Goal: Complete application form: Complete application form

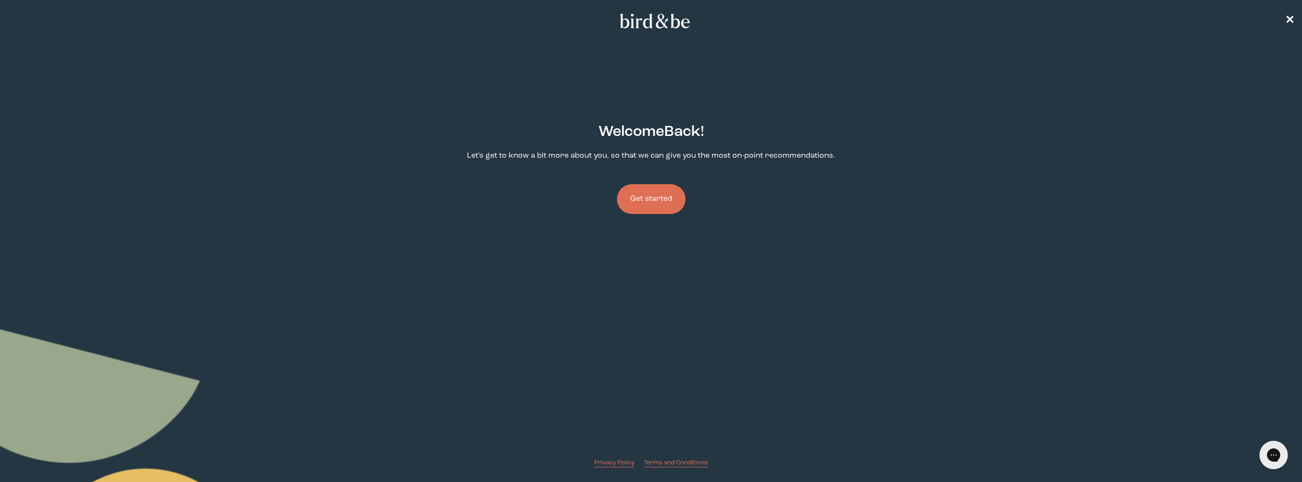
click at [647, 203] on button "Get started" at bounding box center [651, 199] width 69 height 30
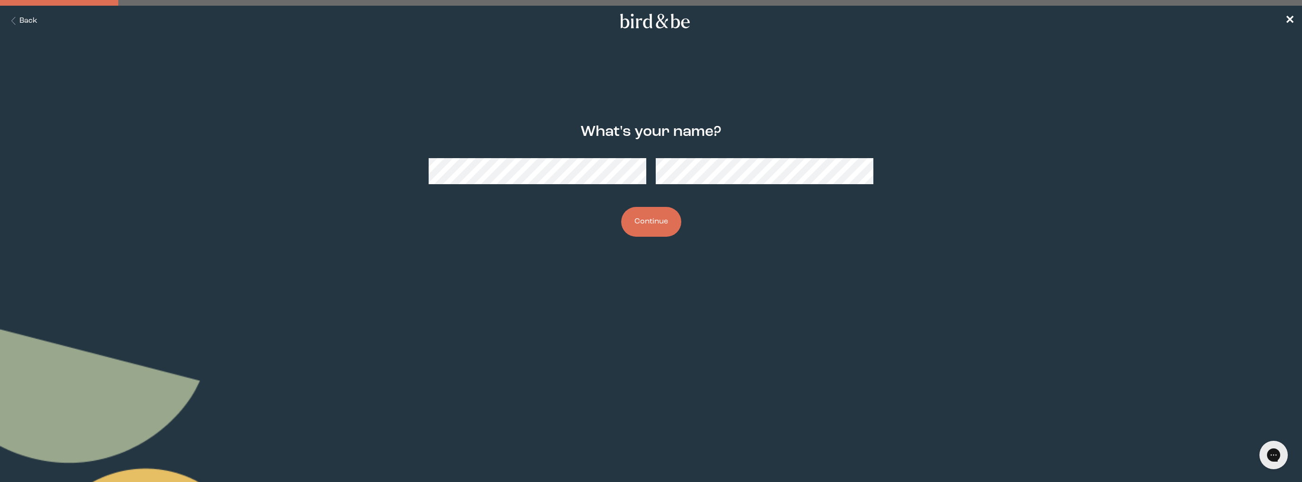
click at [665, 221] on button "Continue" at bounding box center [651, 222] width 60 height 30
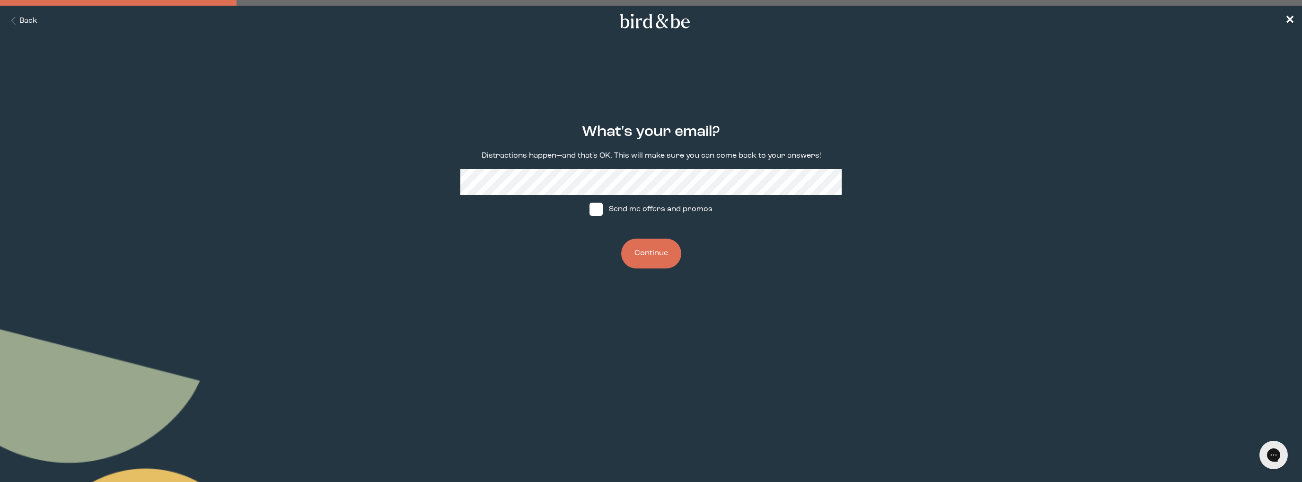
click at [644, 255] on button "Continue" at bounding box center [651, 254] width 60 height 30
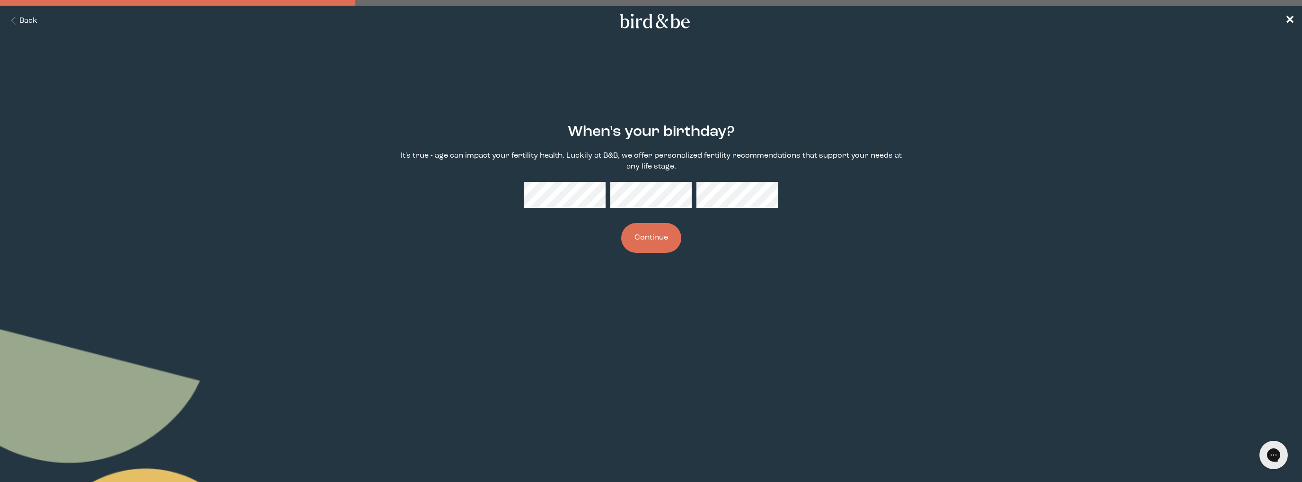
click at [653, 239] on button "Continue" at bounding box center [651, 238] width 60 height 30
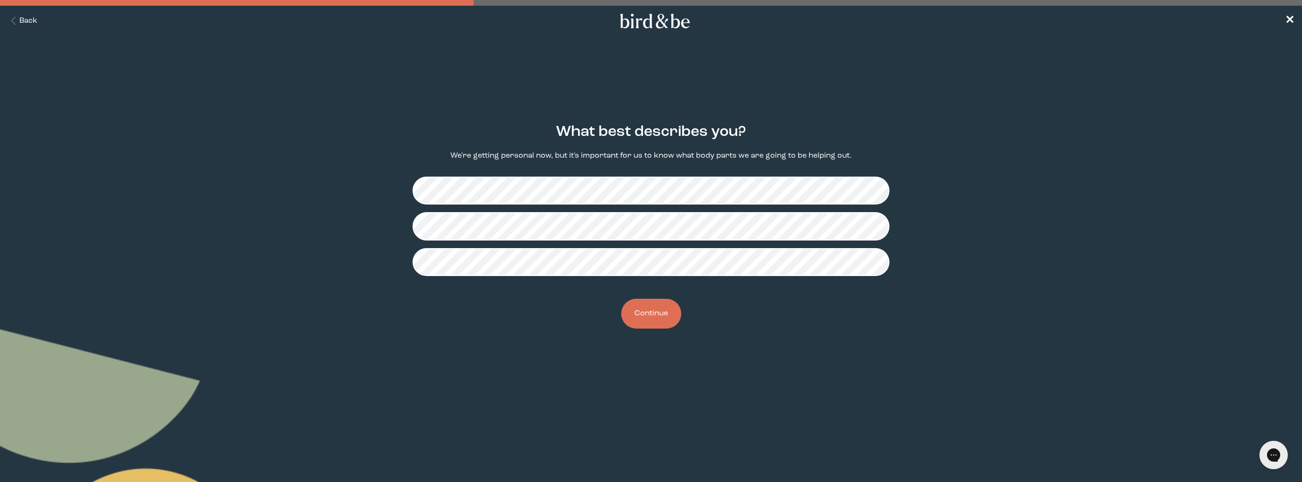
click at [669, 298] on div "What best describes you? We're getting personal now, but it's important for us …" at bounding box center [651, 226] width 636 height 235
click at [666, 303] on button "Continue" at bounding box center [651, 314] width 60 height 30
click at [659, 313] on button "Continue" at bounding box center [651, 314] width 60 height 30
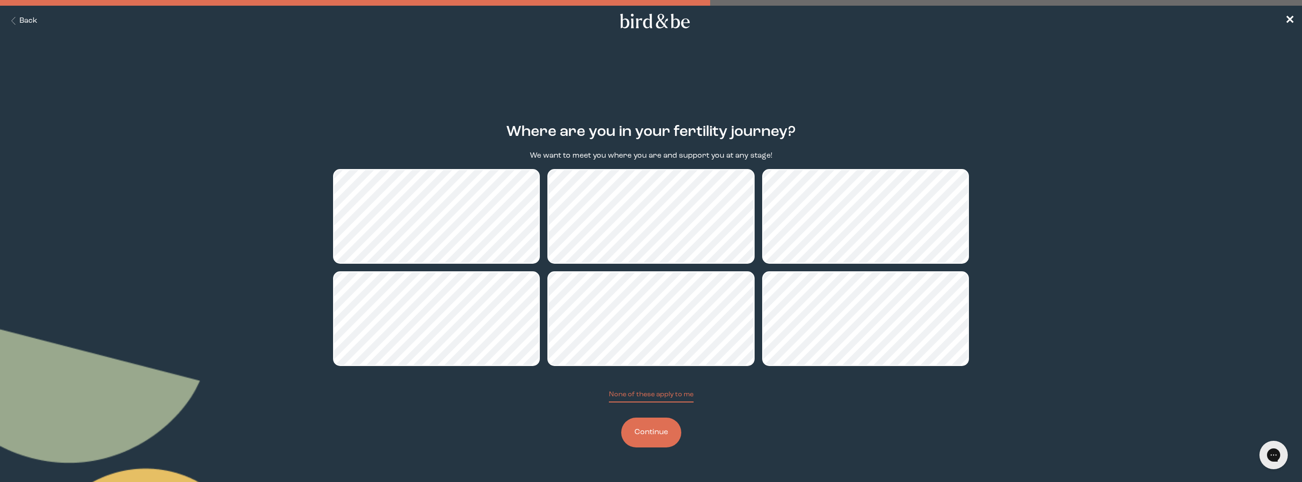
click at [657, 431] on button "Continue" at bounding box center [651, 432] width 60 height 30
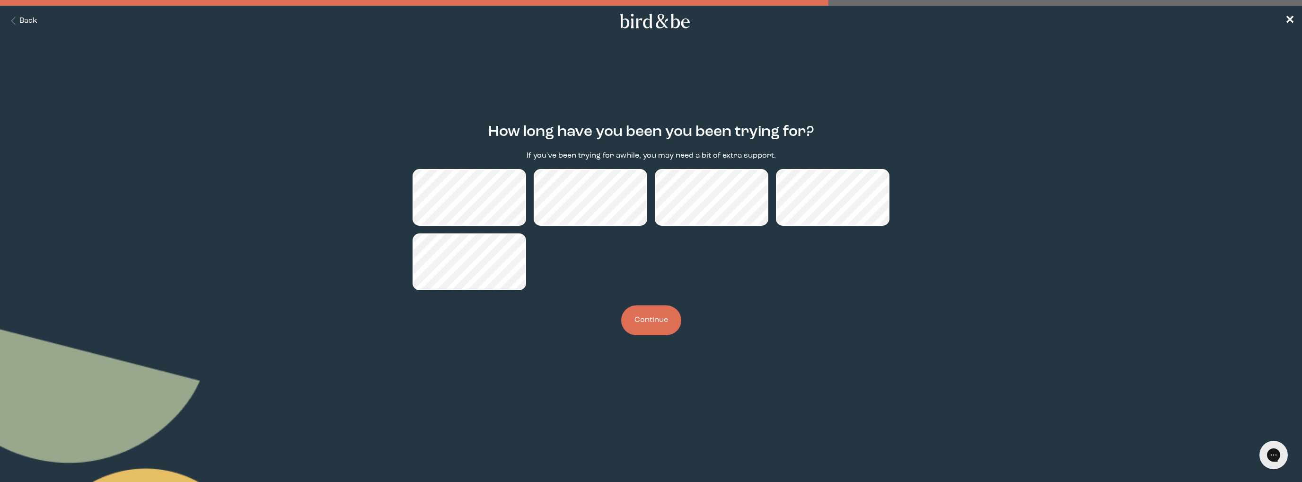
click at [646, 323] on button "Continue" at bounding box center [651, 320] width 60 height 30
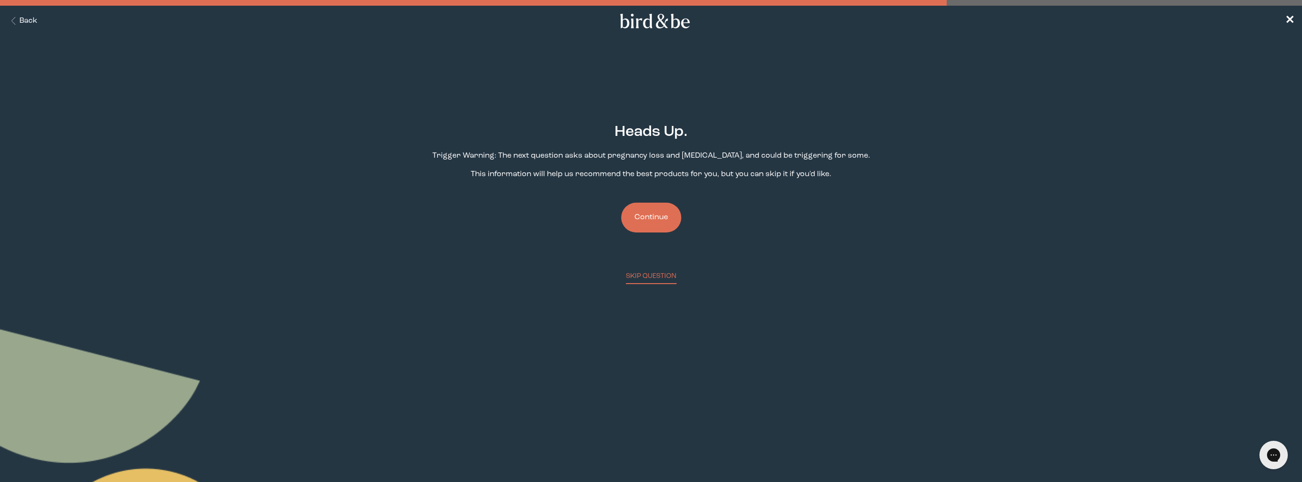
click at [652, 222] on button "Continue" at bounding box center [651, 218] width 60 height 30
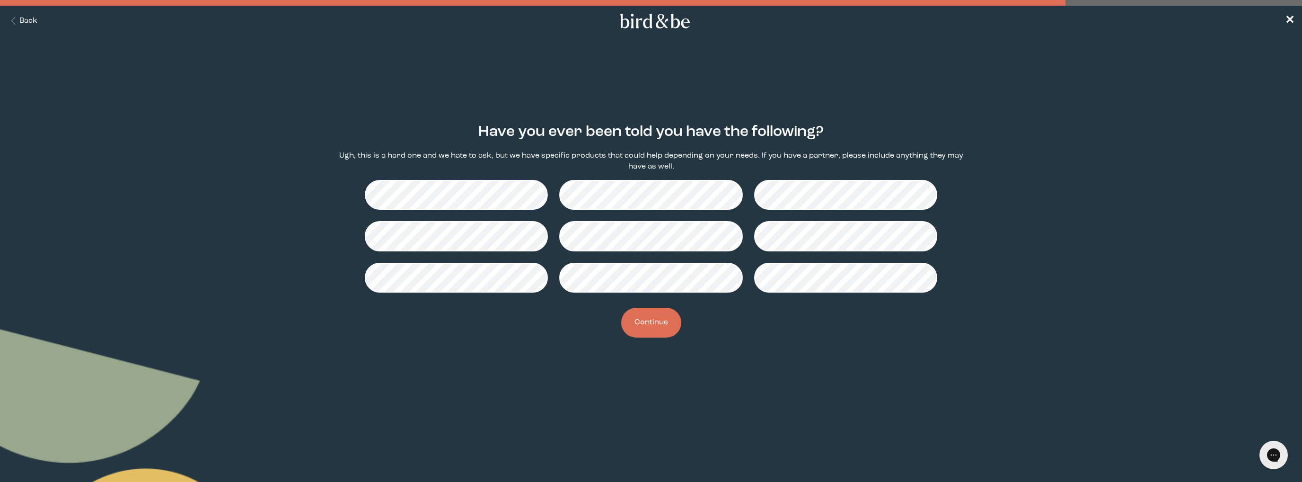
click at [651, 330] on button "Continue" at bounding box center [651, 323] width 60 height 30
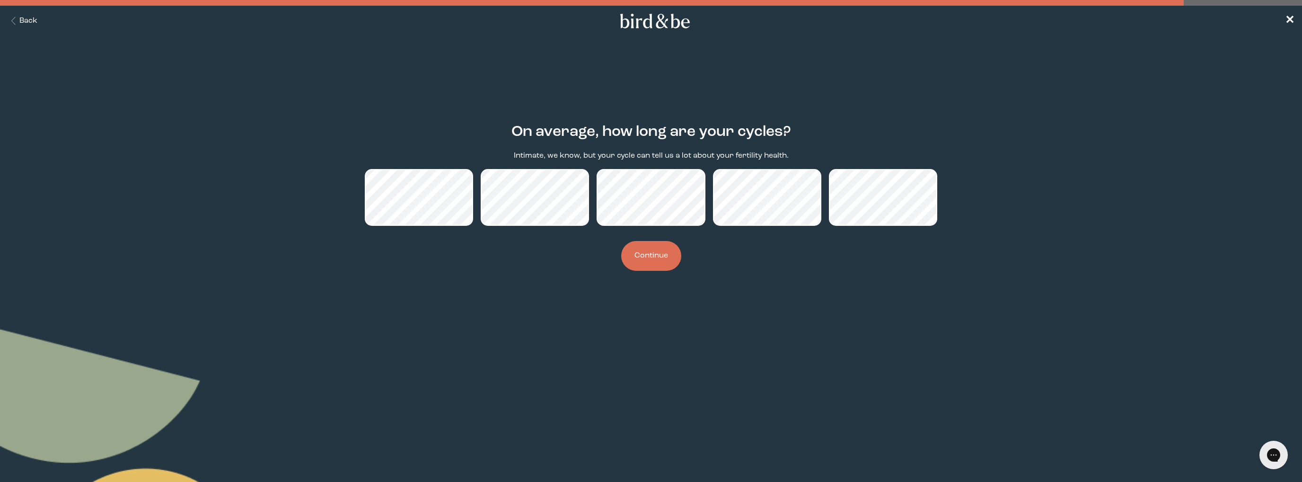
click at [645, 251] on button "Continue" at bounding box center [651, 256] width 60 height 30
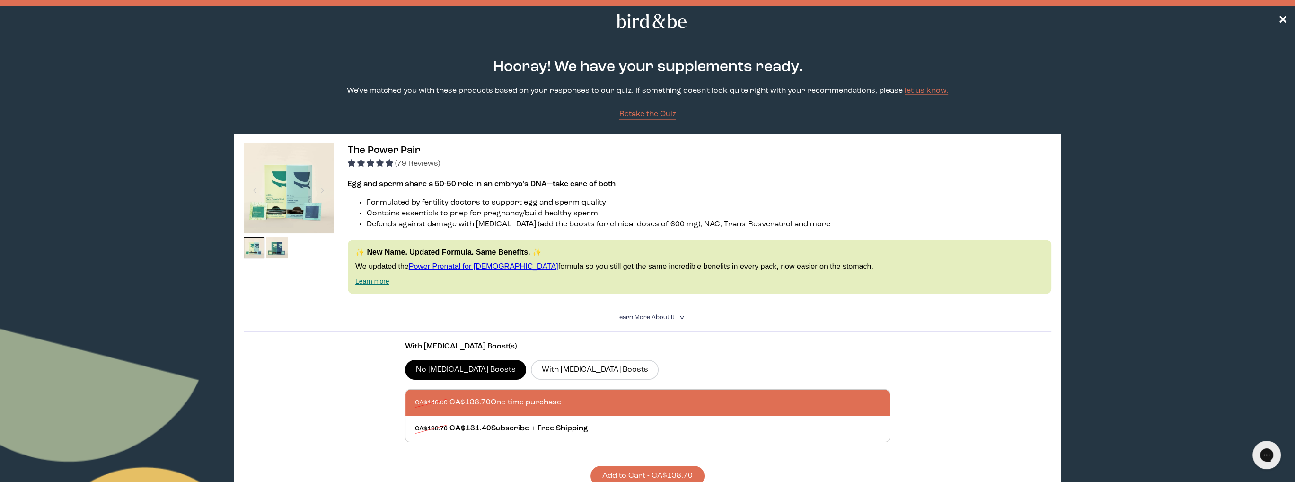
click at [1291, 16] on nav "✕" at bounding box center [647, 21] width 1295 height 30
click at [1285, 19] on span "✕" at bounding box center [1282, 21] width 9 height 11
